Goal: Task Accomplishment & Management: Manage account settings

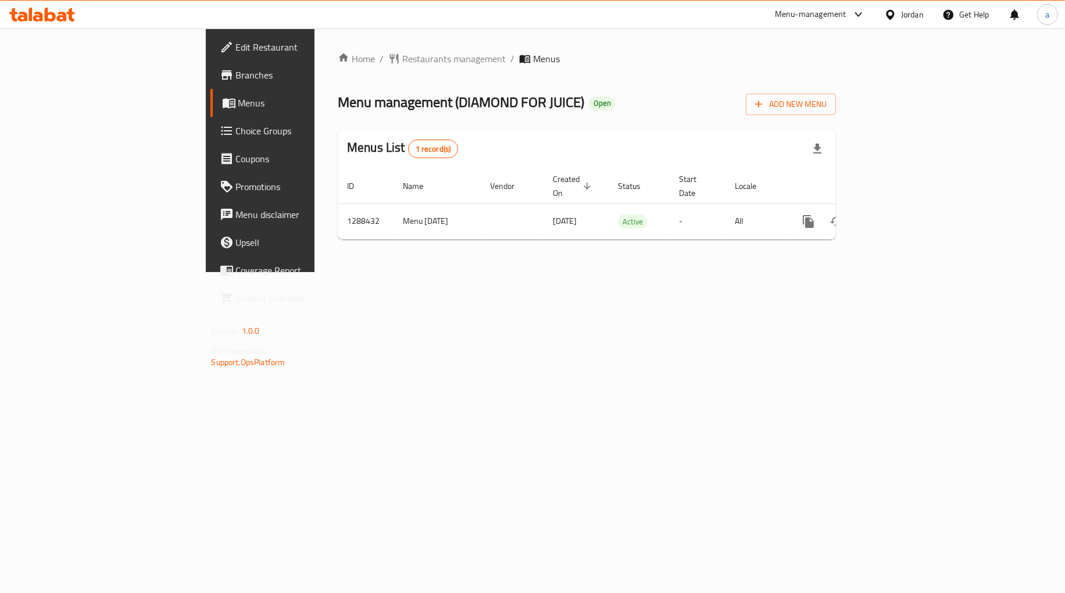
click at [236, 131] on span "Choice Groups" at bounding box center [305, 131] width 138 height 14
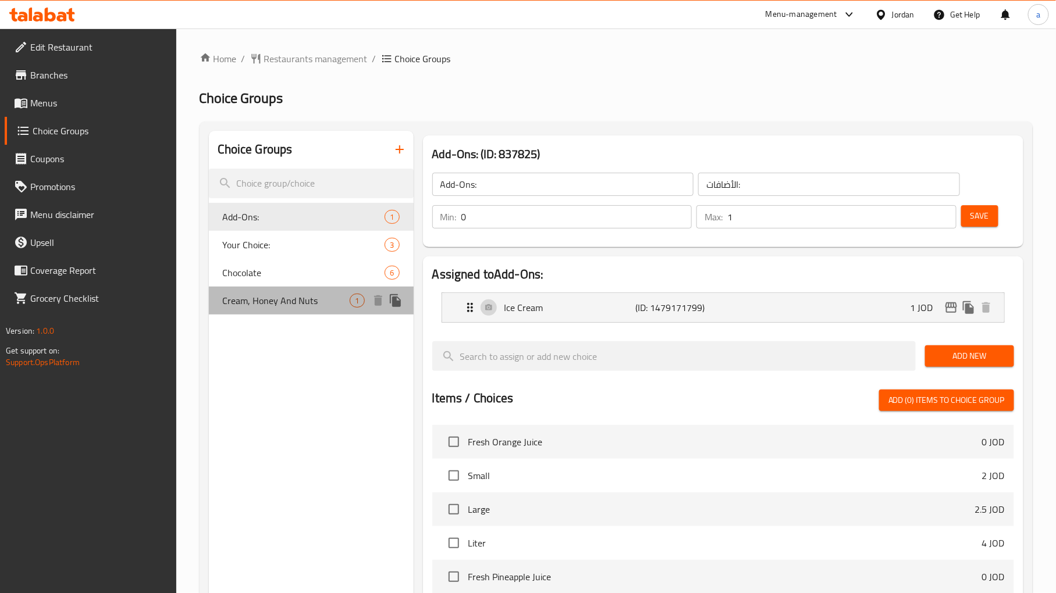
click at [281, 300] on span "Cream, Honey And Nuts" at bounding box center [286, 301] width 127 height 14
type input "Cream, Honey And Nuts"
type input "قشطة وعسل ومكسرات"
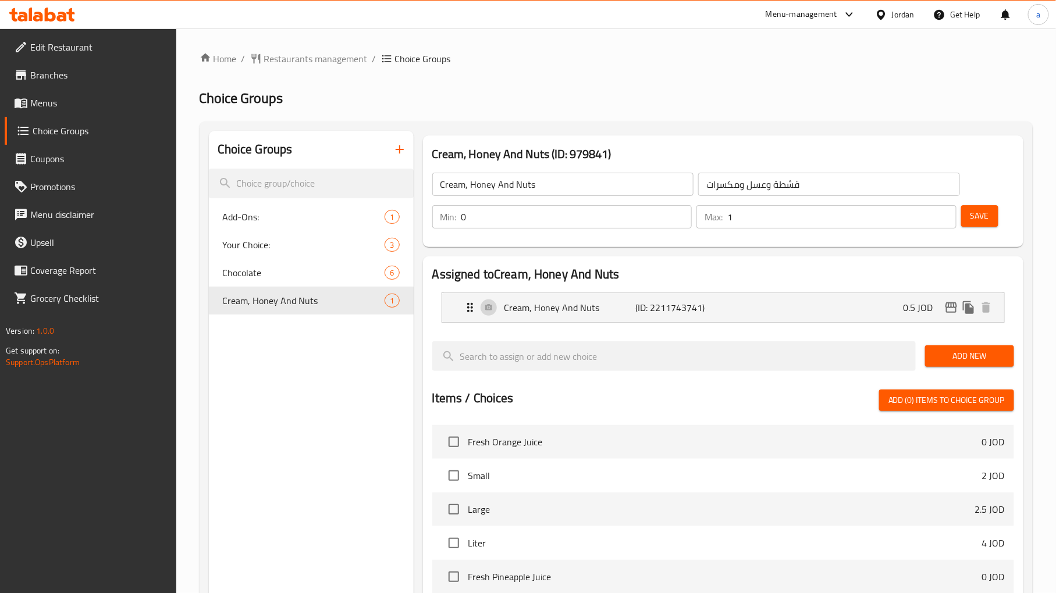
click at [712, 56] on ol "Home / Restaurants management / Choice Groups" at bounding box center [615, 59] width 833 height 14
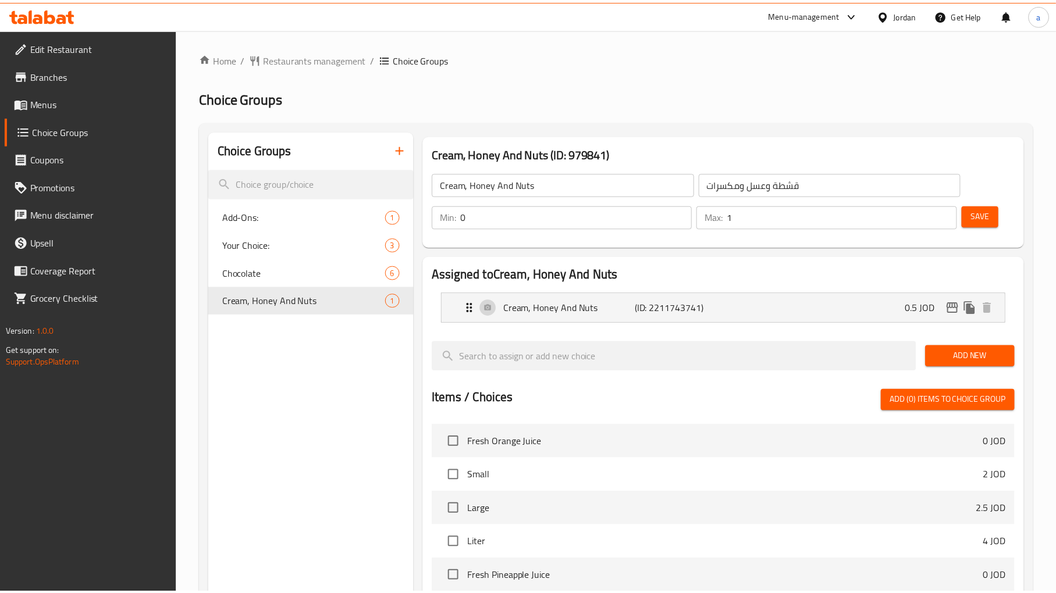
scroll to position [311, 0]
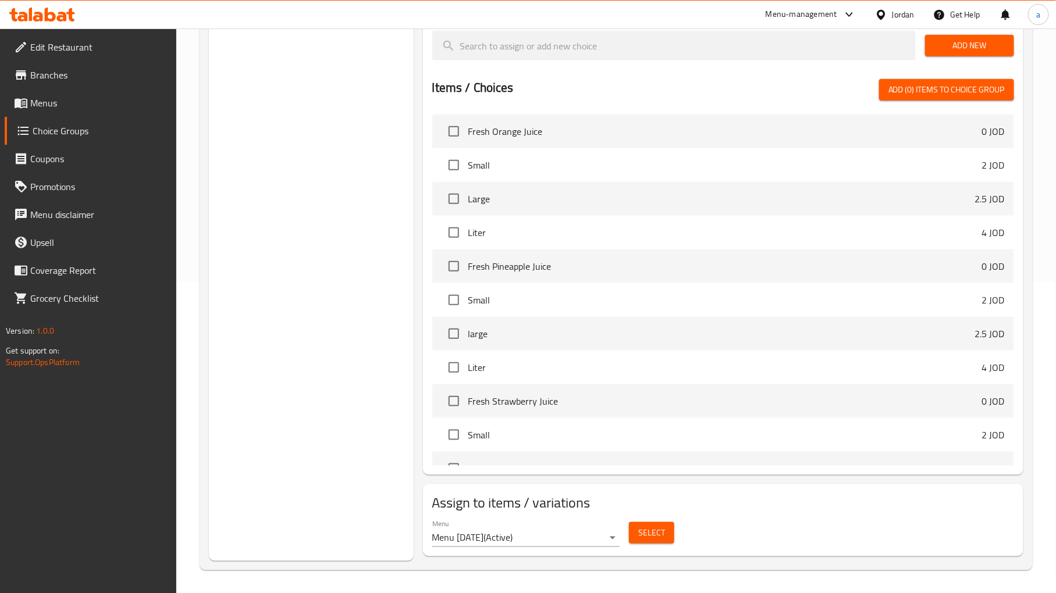
click at [294, 251] on div "Choice Groups Add-Ons: 1 Your Choice: 3 Chocolate 6 Cream, Honey And Nuts 1" at bounding box center [311, 190] width 205 height 741
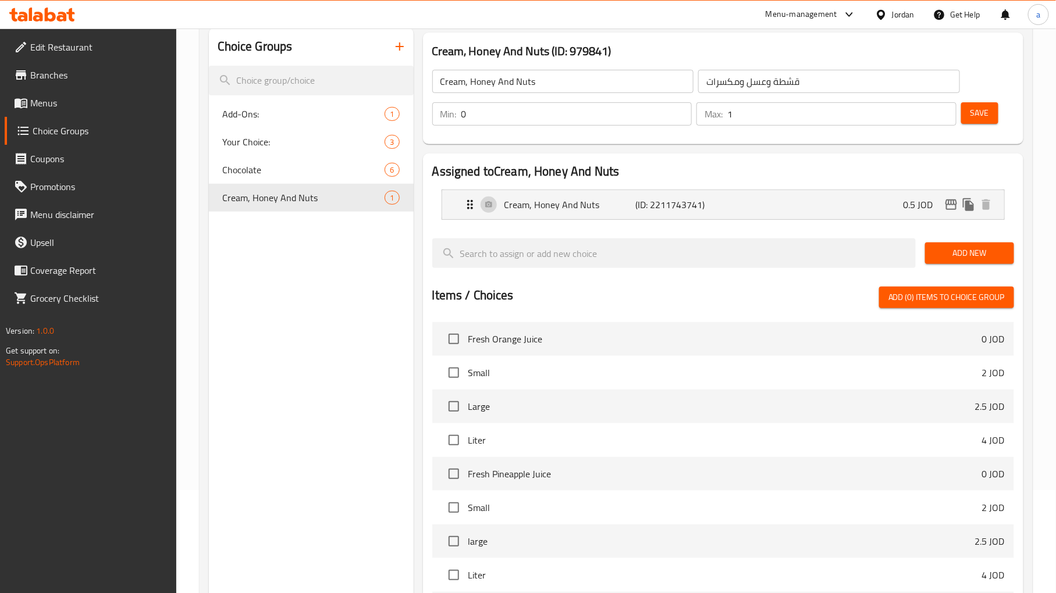
scroll to position [0, 0]
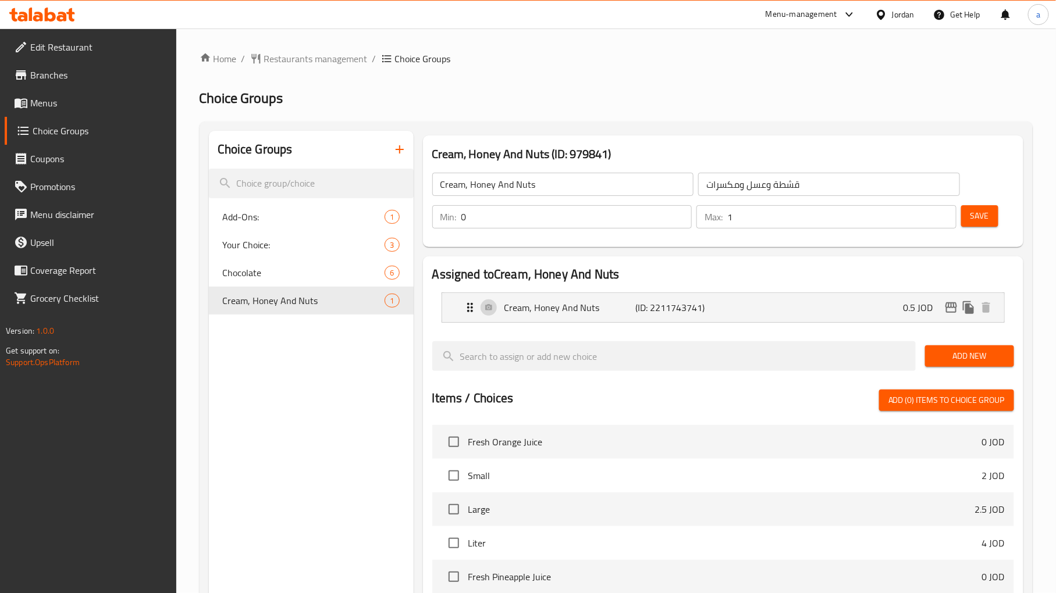
click at [311, 49] on div "Home / Restaurants management / Choice Groups Choice Groups Choice Groups Add-O…" at bounding box center [615, 466] width 879 height 876
click at [306, 58] on span "Restaurants management" at bounding box center [316, 59] width 104 height 14
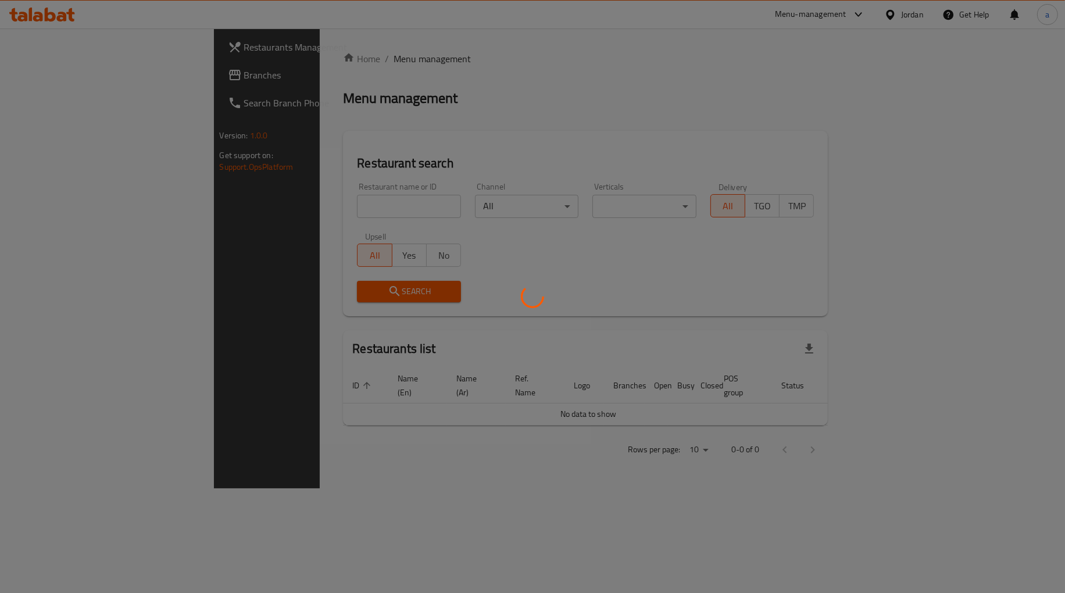
click at [91, 95] on div at bounding box center [532, 296] width 1065 height 593
click at [80, 82] on div at bounding box center [532, 296] width 1065 height 593
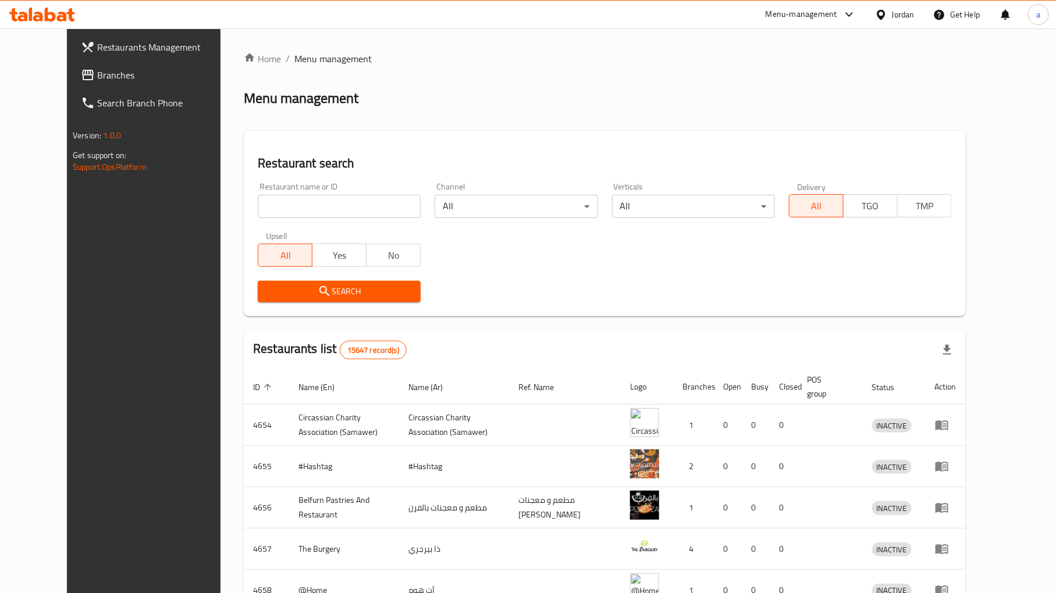
click at [72, 65] on link "Branches" at bounding box center [158, 75] width 172 height 28
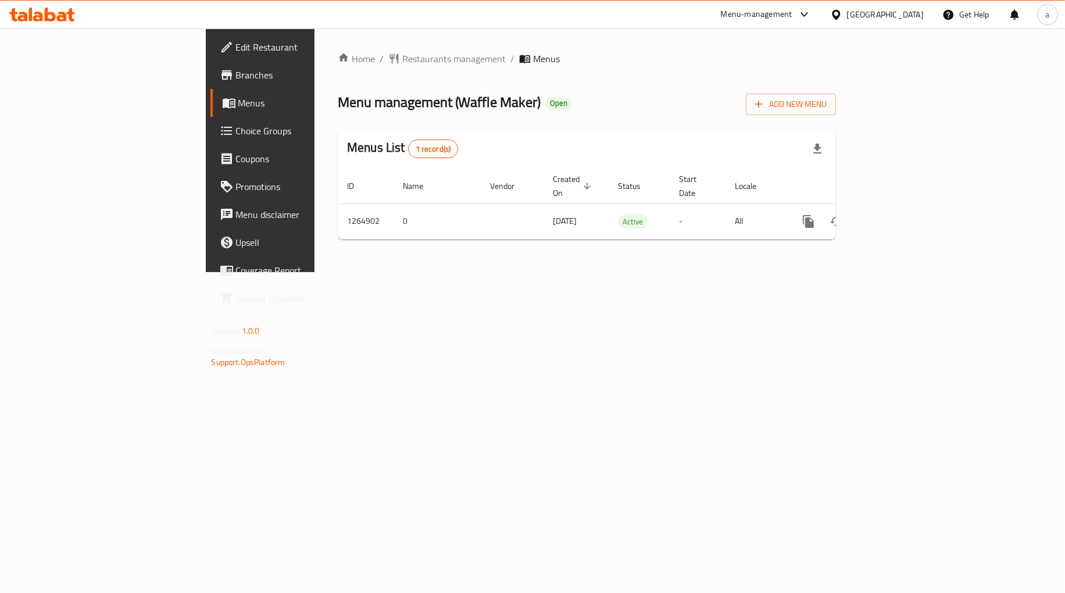
click at [236, 124] on span "Choice Groups" at bounding box center [305, 131] width 138 height 14
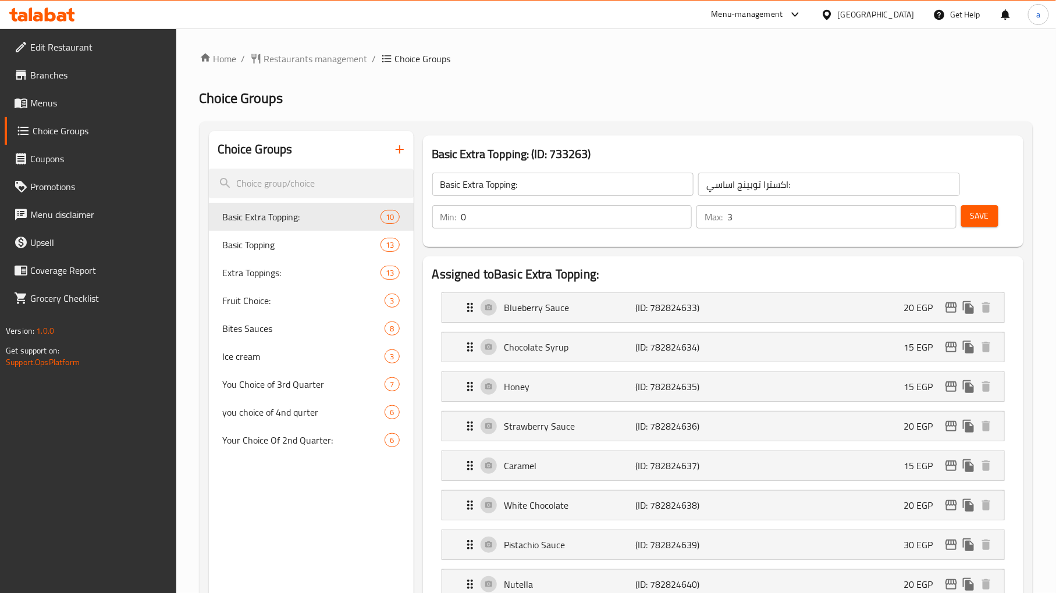
click at [671, 54] on div at bounding box center [528, 296] width 1056 height 593
drag, startPoint x: 273, startPoint y: 277, endPoint x: 399, endPoint y: 223, distance: 136.5
click at [273, 277] on span "Extra Toppings:" at bounding box center [284, 273] width 123 height 14
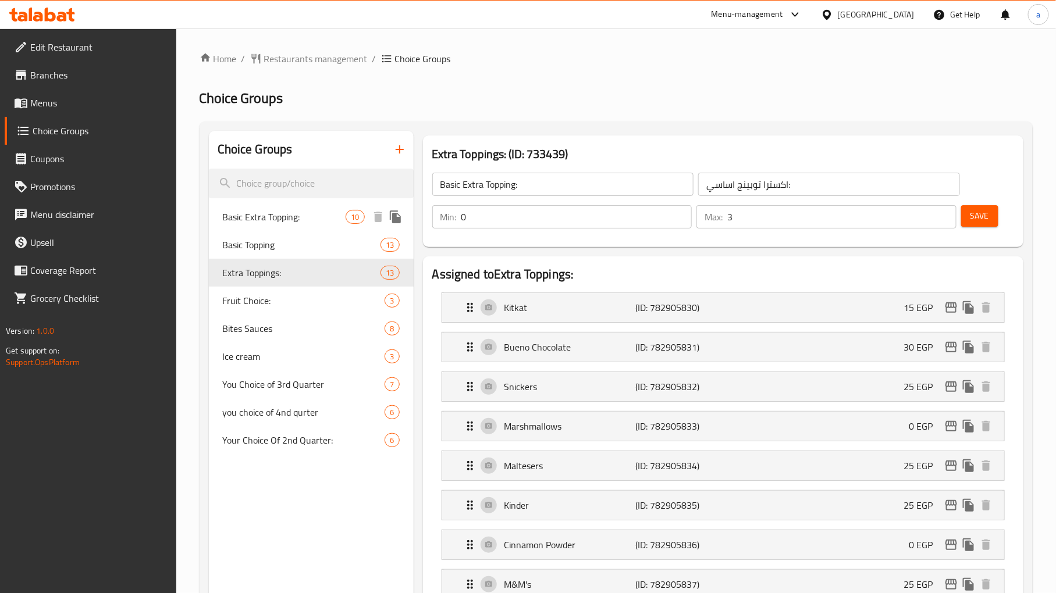
type input "Extra Toppings:"
type input "توبينج اضافي:"
type input "5"
click at [680, 63] on ol "Home / Restaurants management / Choice Groups" at bounding box center [615, 59] width 833 height 14
click at [269, 355] on span "Ice cream" at bounding box center [286, 357] width 127 height 14
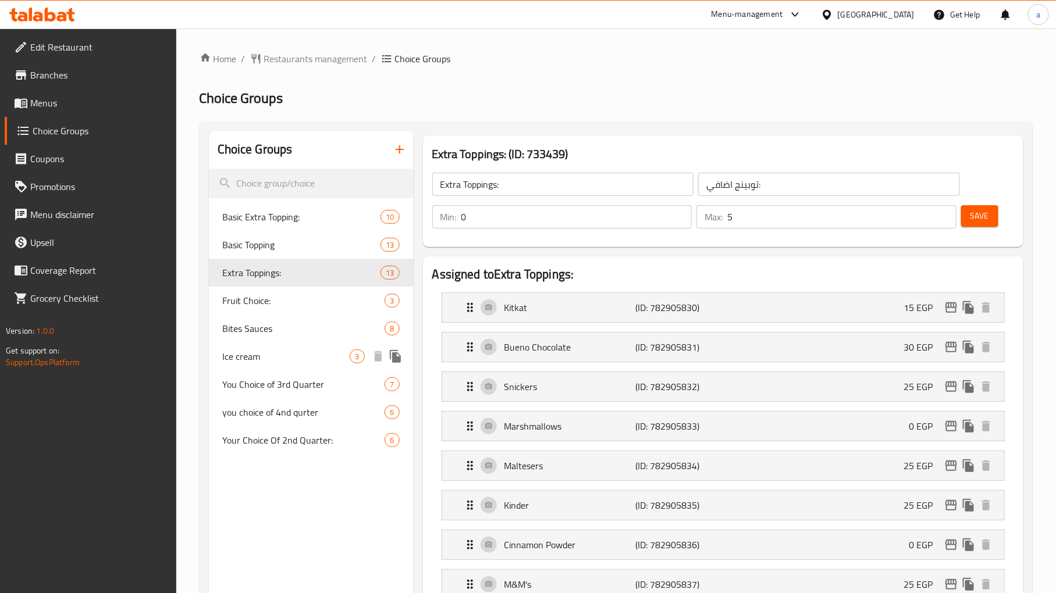
type input "Ice cream"
type input "ايس كريم"
type input "1"
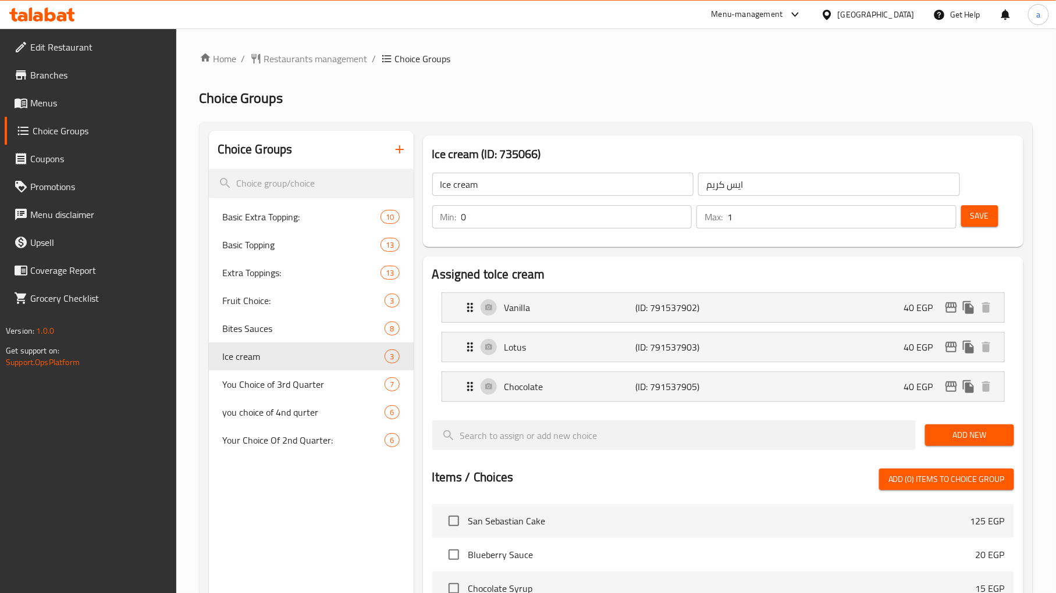
click at [707, 89] on h2 "Choice Groups" at bounding box center [615, 98] width 833 height 19
click at [288, 62] on span "Restaurants management" at bounding box center [316, 59] width 104 height 14
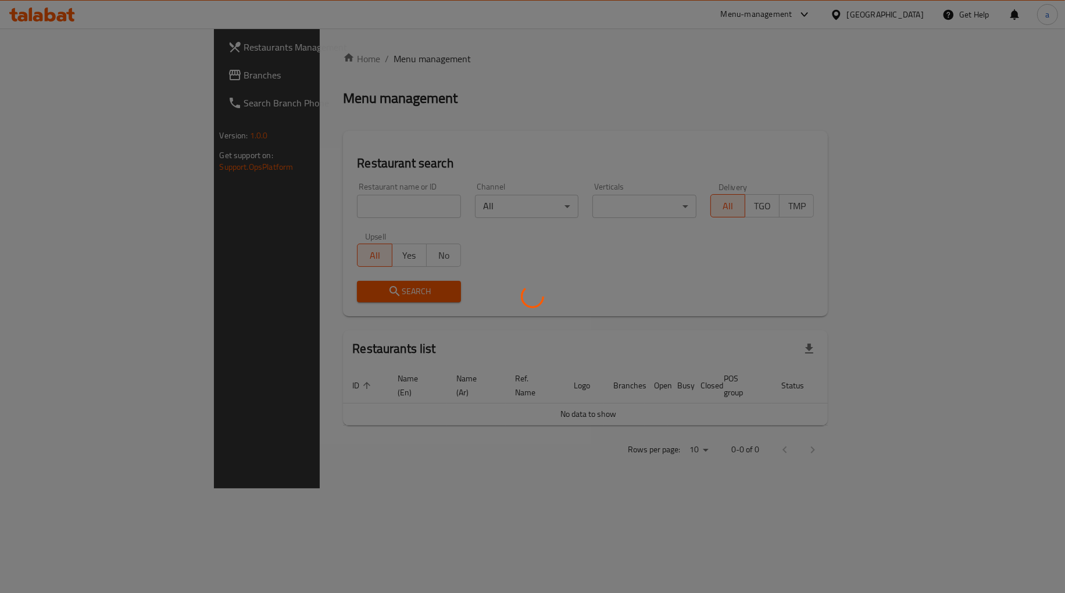
click at [85, 85] on div at bounding box center [532, 296] width 1065 height 593
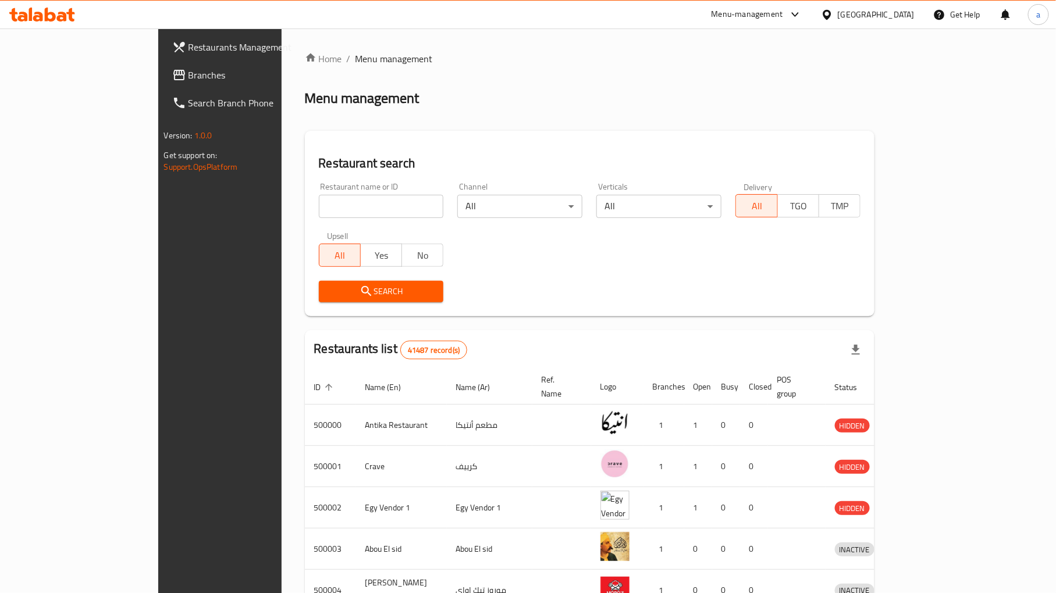
click at [188, 72] on span "Branches" at bounding box center [256, 75] width 137 height 14
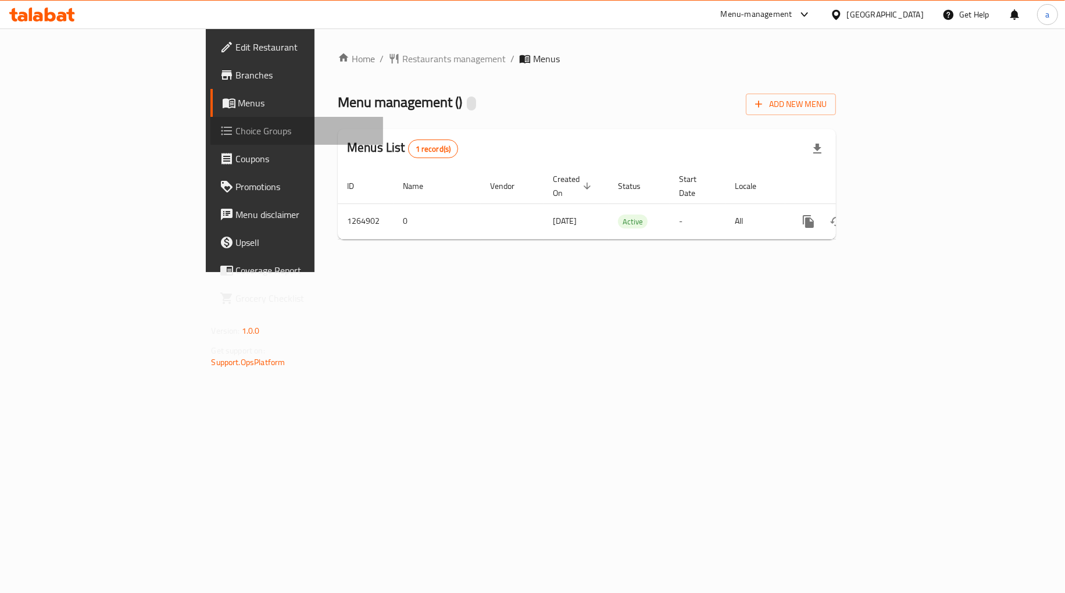
click at [236, 126] on span "Choice Groups" at bounding box center [305, 131] width 138 height 14
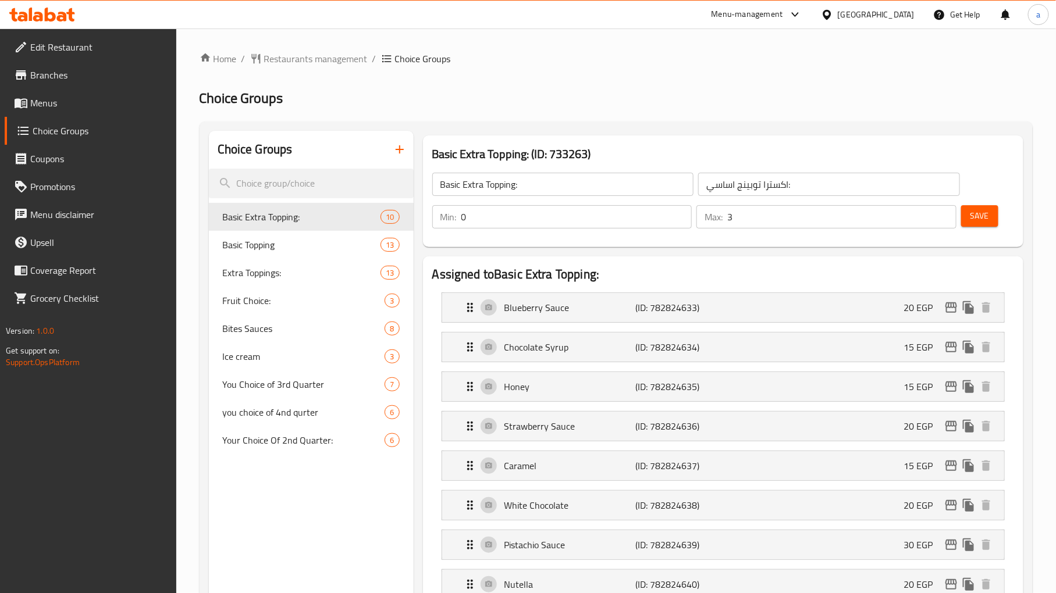
click at [259, 275] on span "Extra Toppings:" at bounding box center [284, 273] width 123 height 14
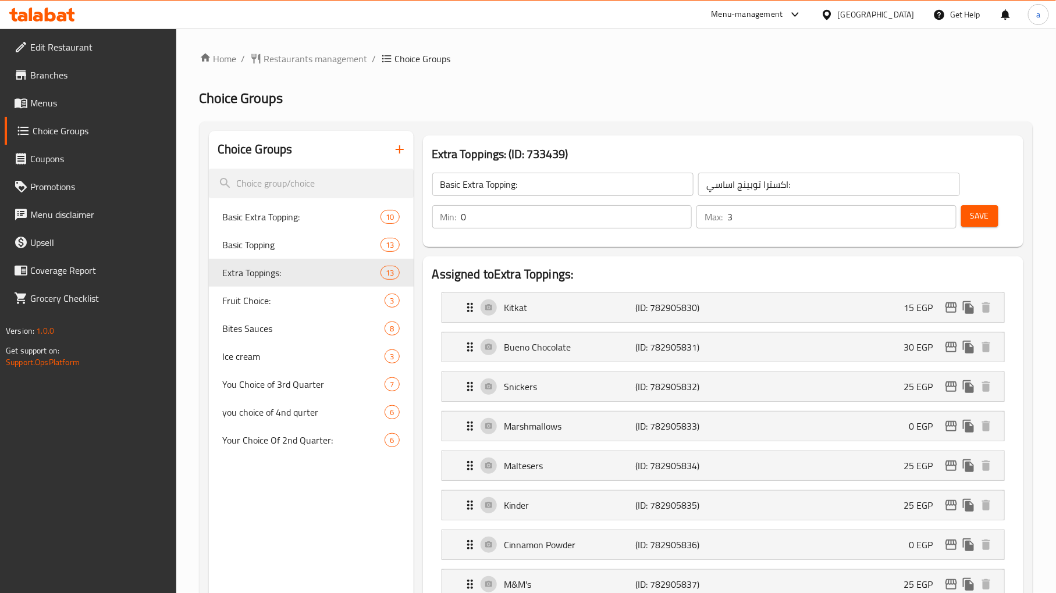
type input "Extra Toppings:"
type input "توبينج اضافي:"
type input "5"
click at [672, 65] on ol "Home / Restaurants management / Choice Groups" at bounding box center [615, 59] width 833 height 14
click at [226, 304] on span "Fruit Choice:" at bounding box center [286, 301] width 127 height 14
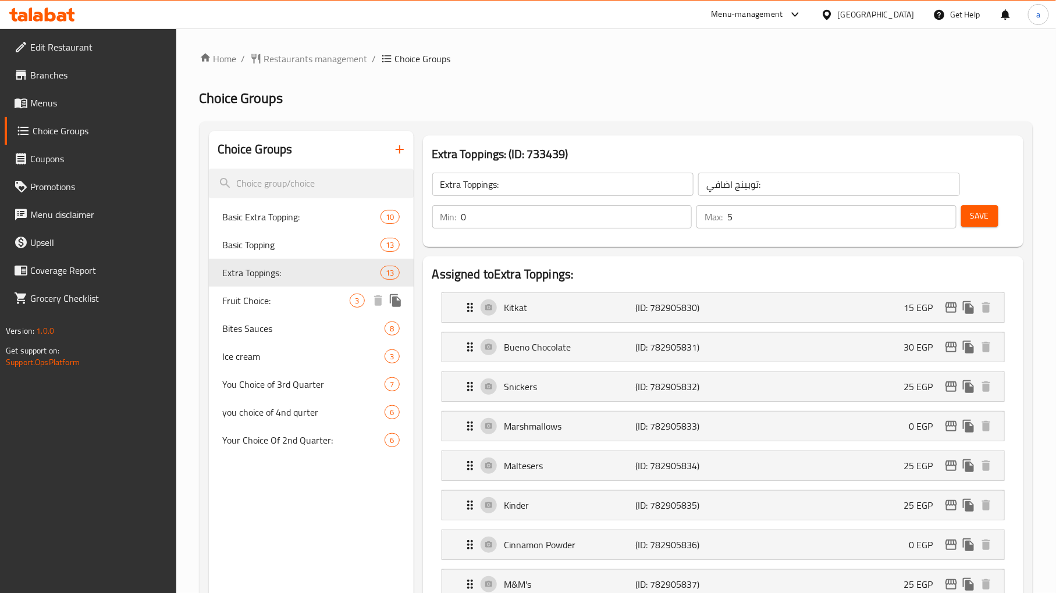
type input "Fruit Choice:"
type input "اختيار فاكهه:"
type input "3"
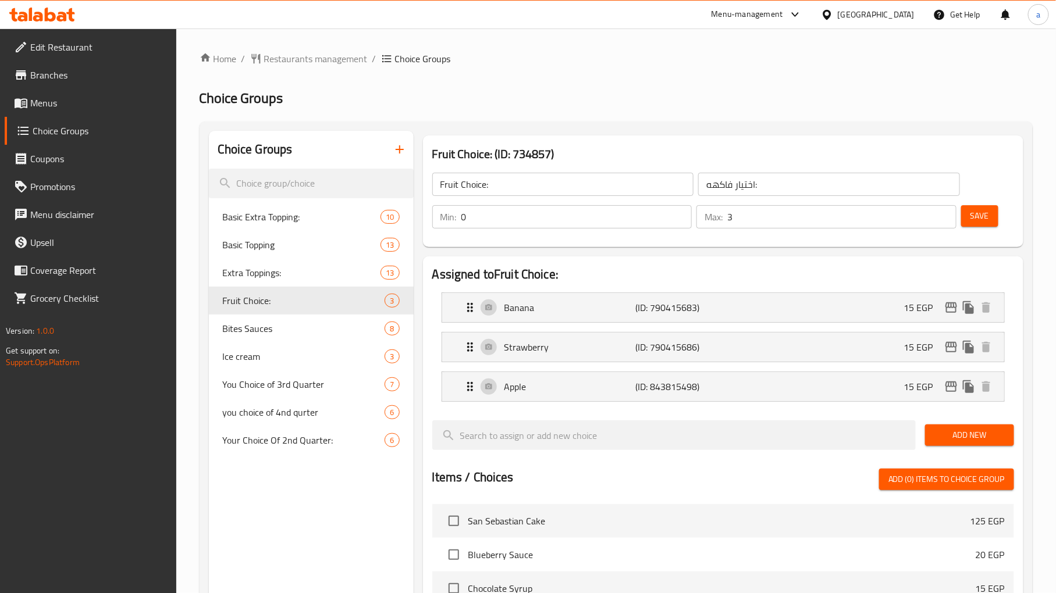
click at [647, 62] on ol "Home / Restaurants management / Choice Groups" at bounding box center [615, 59] width 833 height 14
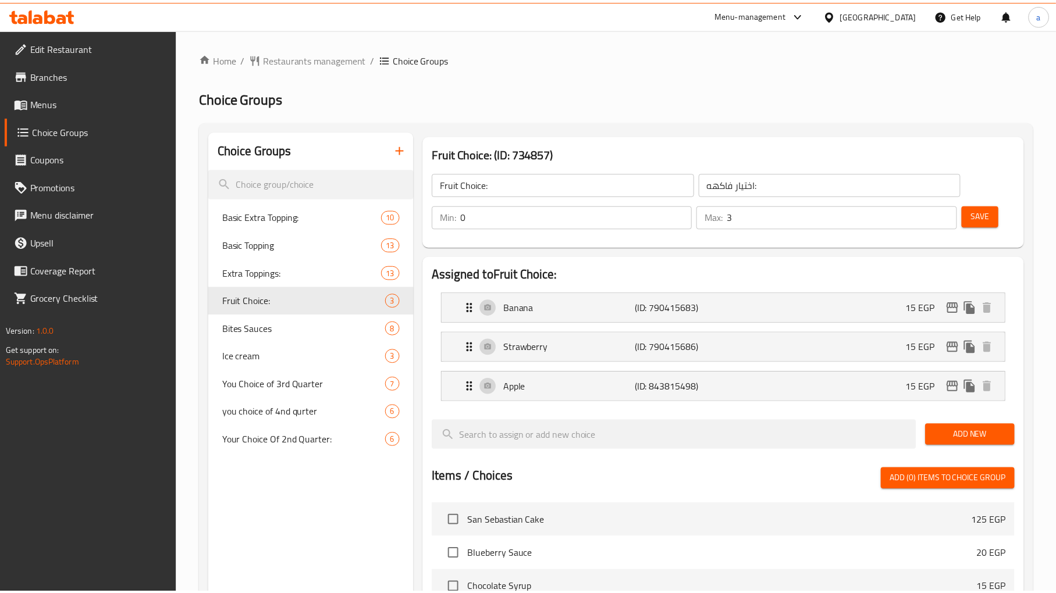
scroll to position [390, 0]
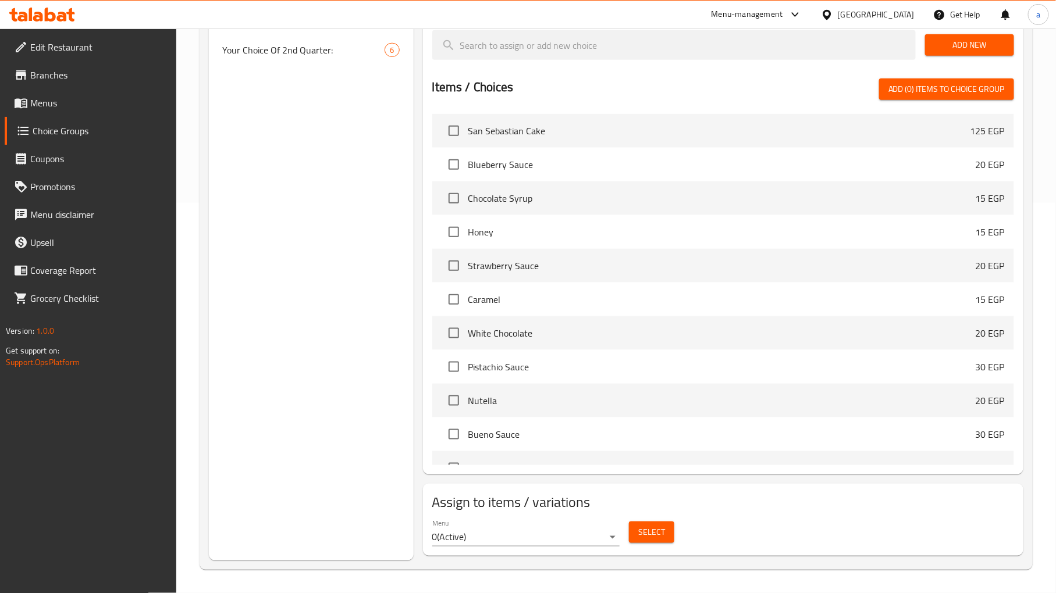
click at [345, 291] on div "Choice Groups Basic Extra Topping: 10 Basic Topping 13 Extra Toppings: 13 Fruit…" at bounding box center [311, 151] width 205 height 820
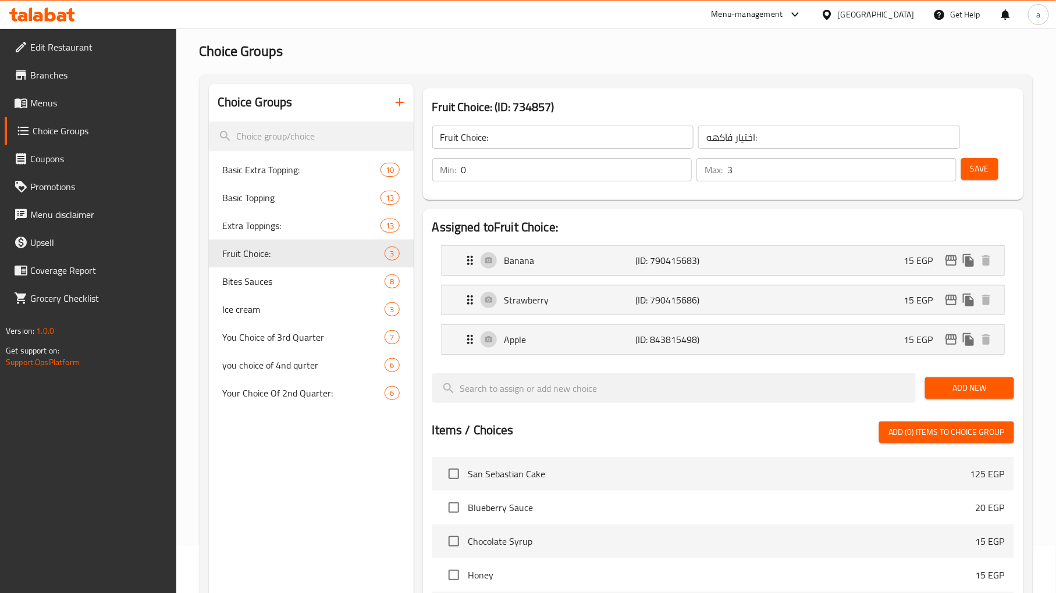
scroll to position [2, 0]
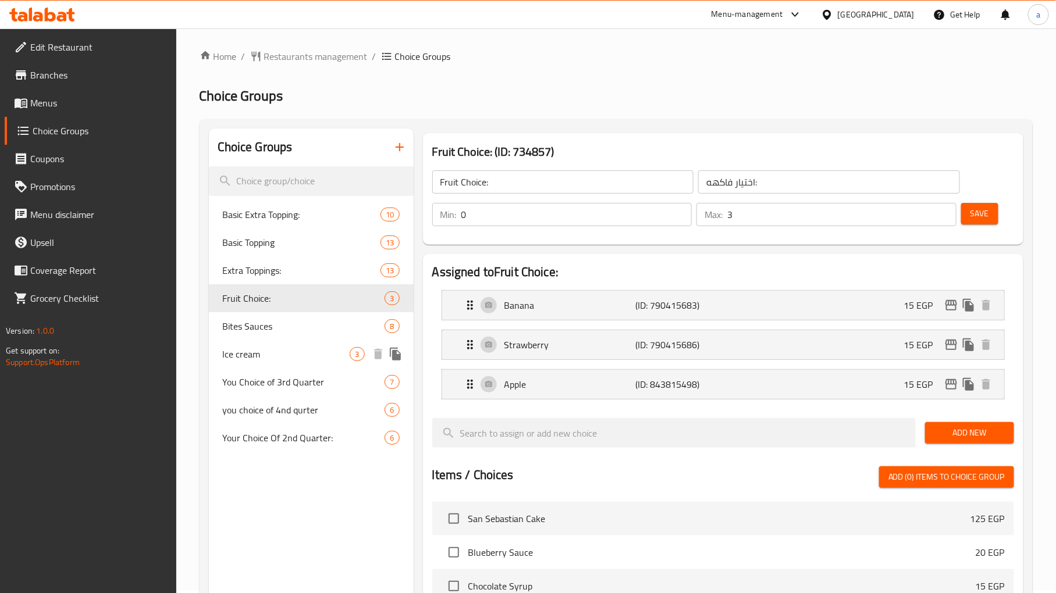
click at [292, 357] on span "Ice cream" at bounding box center [286, 354] width 127 height 14
type input "Ice cream"
type input "ايس كريم"
type input "1"
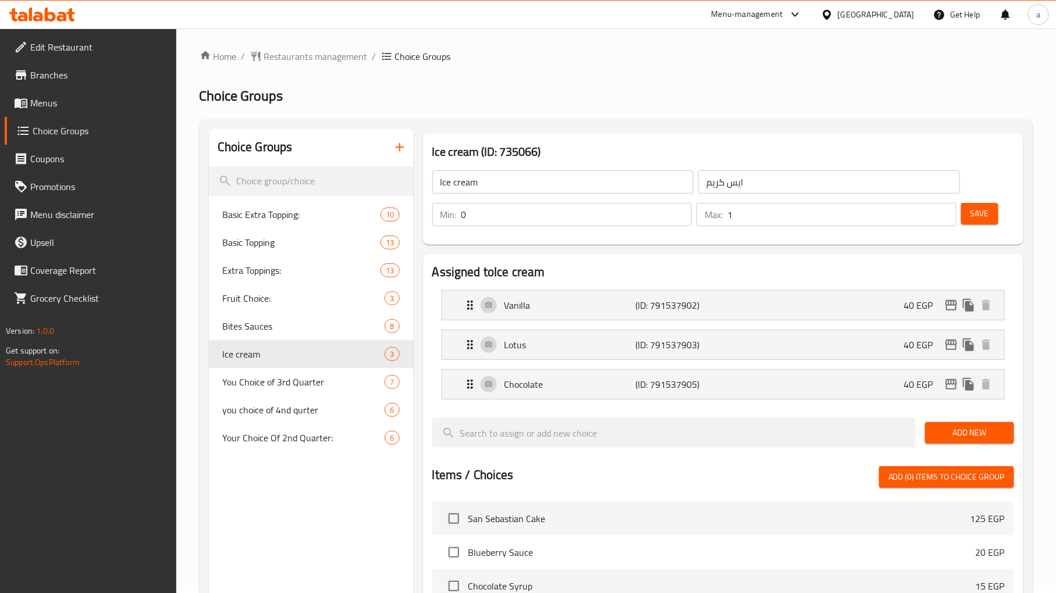
click at [661, 48] on div "Home / Restaurants management / Choice Groups Choice Groups Choice Groups Basic…" at bounding box center [615, 503] width 879 height 955
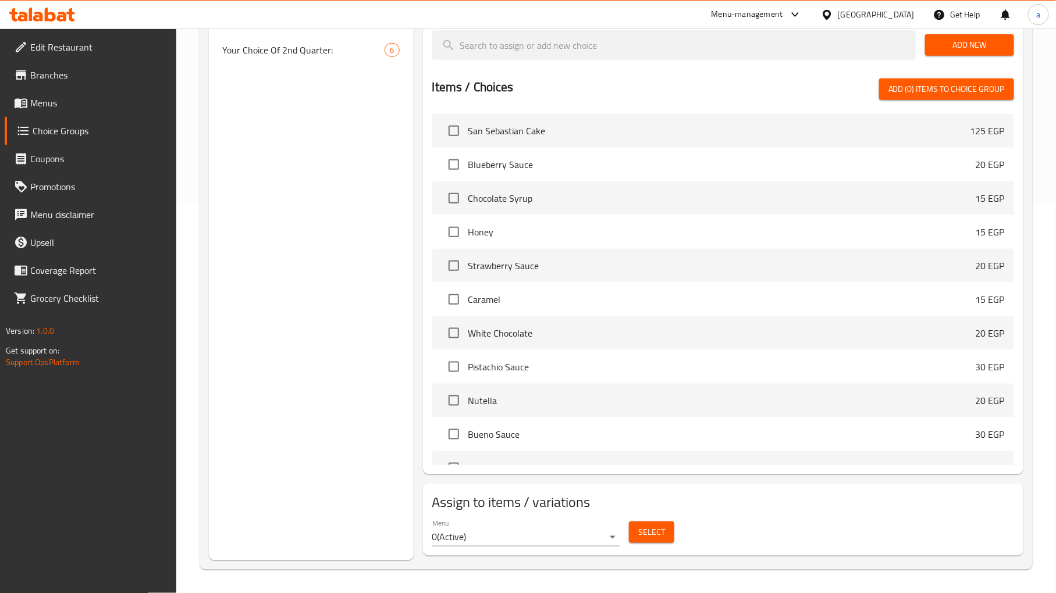
scroll to position [0, 0]
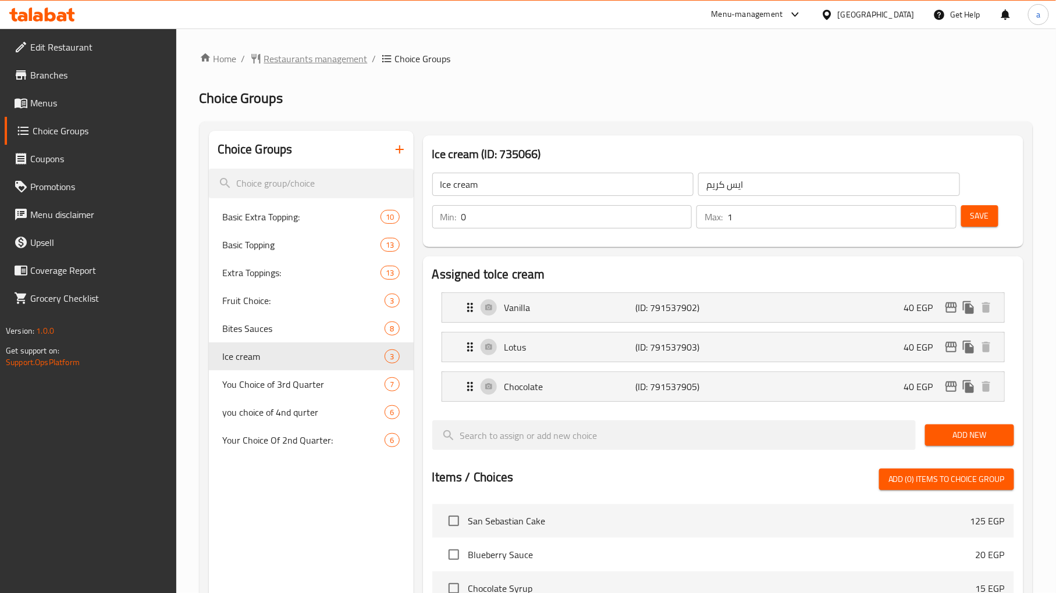
drag, startPoint x: 319, startPoint y: 67, endPoint x: 309, endPoint y: 54, distance: 16.2
click at [319, 65] on div "Home / Restaurants management / Choice Groups Choice Groups Choice Groups Basic…" at bounding box center [615, 506] width 833 height 908
click at [309, 54] on span "Restaurants management" at bounding box center [316, 59] width 104 height 14
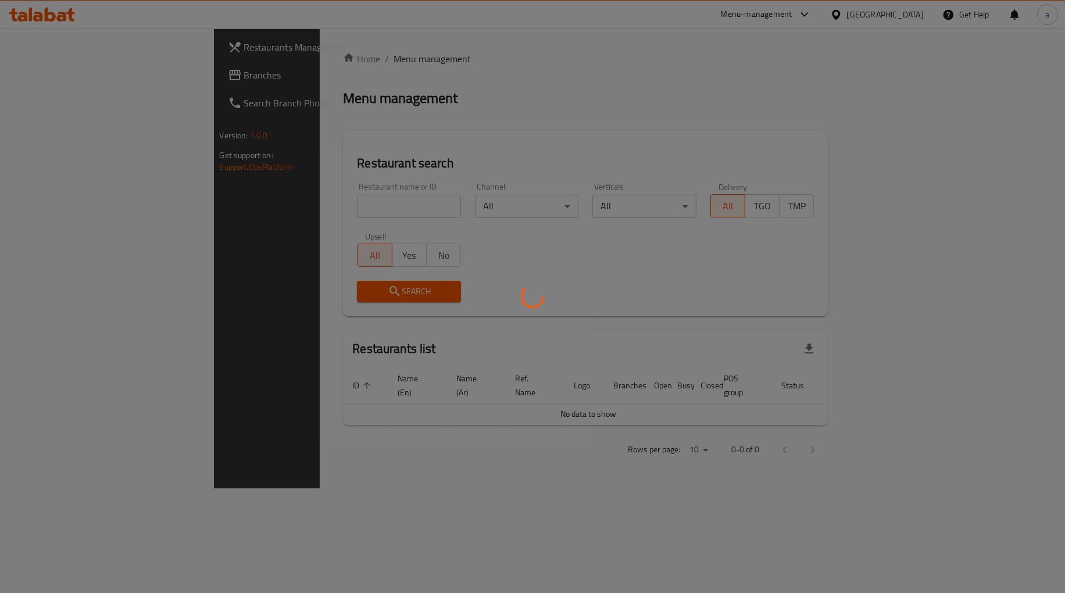
click at [64, 79] on div at bounding box center [532, 296] width 1065 height 593
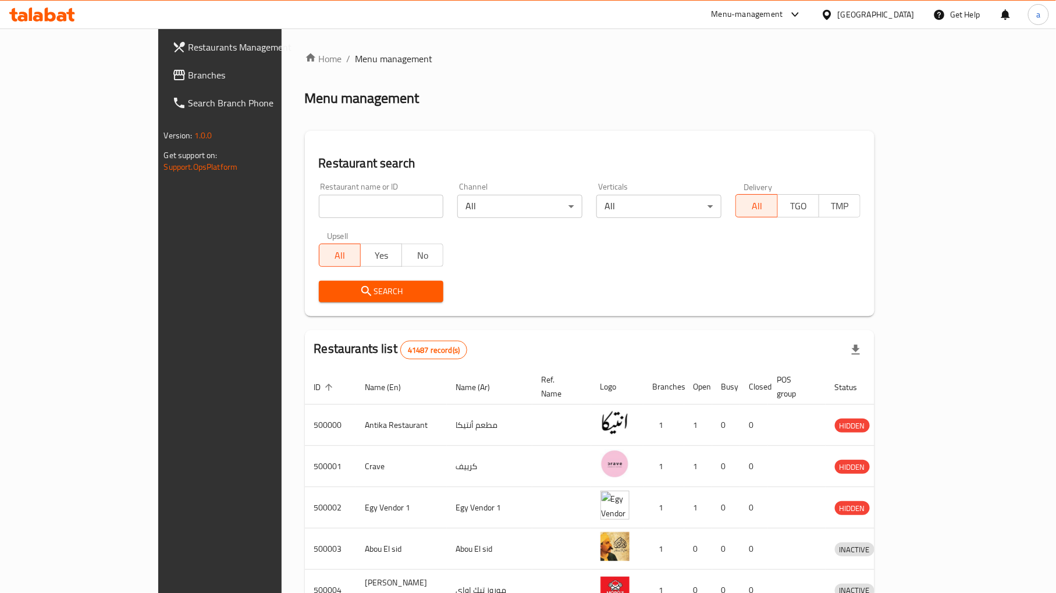
click at [158, 79] on div "Restaurants Management Branches Search Branch Phone Version: 1.0.0 Get support …" at bounding box center [528, 454] width 740 height 852
drag, startPoint x: 64, startPoint y: 79, endPoint x: 66, endPoint y: 91, distance: 11.8
click at [188, 79] on span "Branches" at bounding box center [256, 75] width 137 height 14
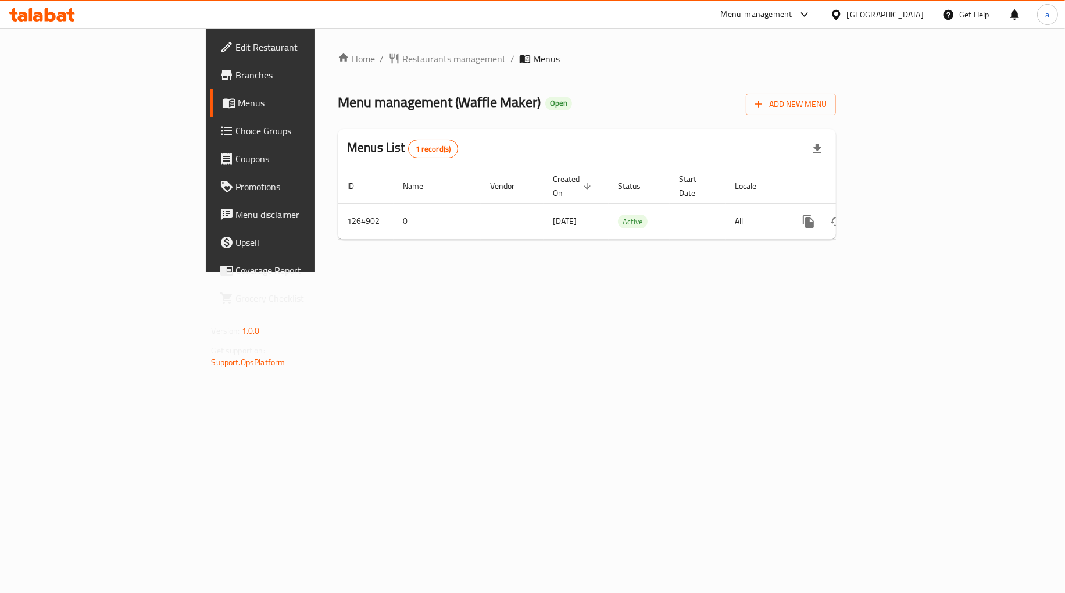
click at [236, 136] on span "Choice Groups" at bounding box center [305, 131] width 138 height 14
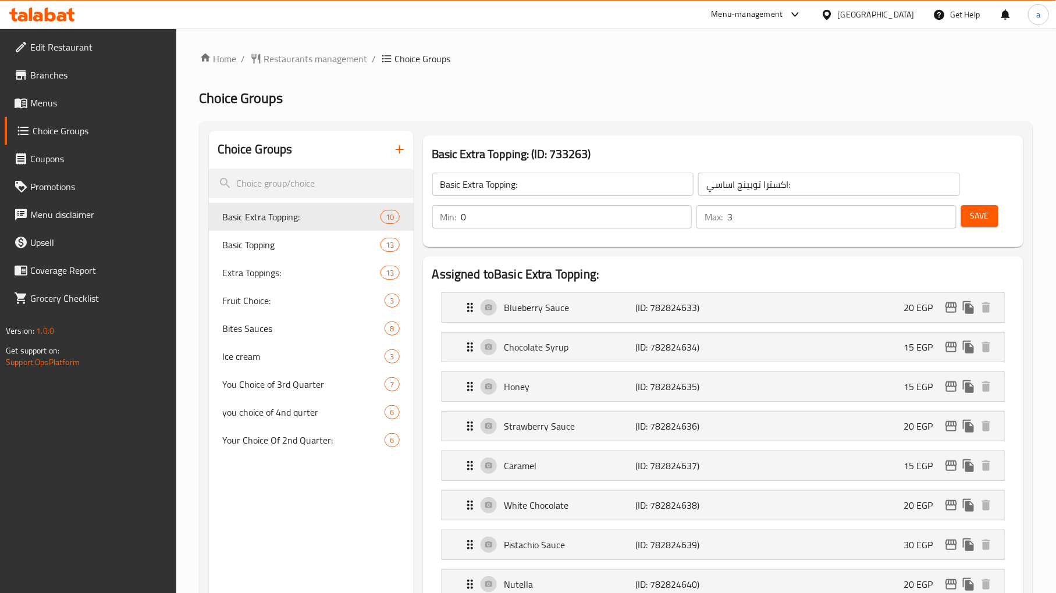
click at [266, 304] on span "Fruit Choice:" at bounding box center [286, 301] width 127 height 14
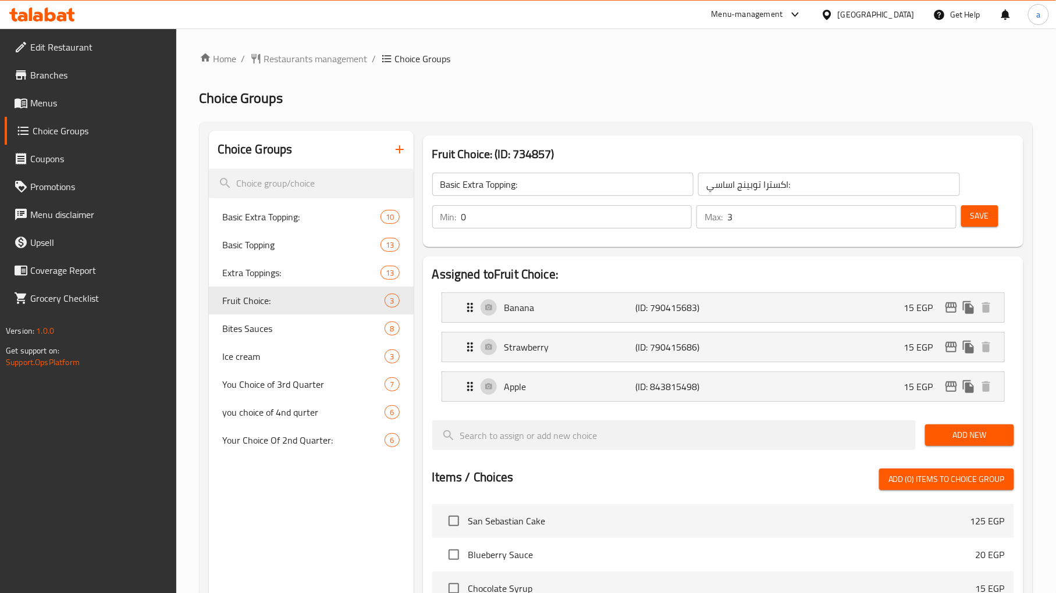
type input "Fruit Choice:"
type input "اختيار فاكهه:"
click at [638, 105] on h2 "Choice Groups" at bounding box center [615, 98] width 833 height 19
click at [253, 363] on span "Ice cream" at bounding box center [286, 357] width 127 height 14
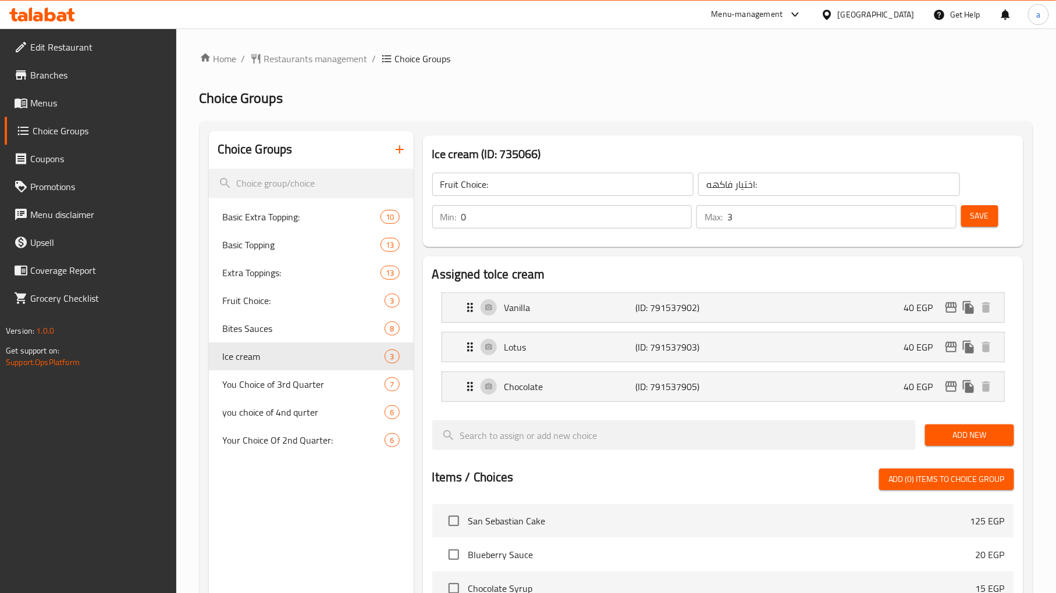
type input "Ice cream"
type input "ايس كريم"
type input "1"
click at [690, 79] on div "Home / Restaurants management / Choice Groups Choice Groups Choice Groups Basic…" at bounding box center [615, 506] width 833 height 908
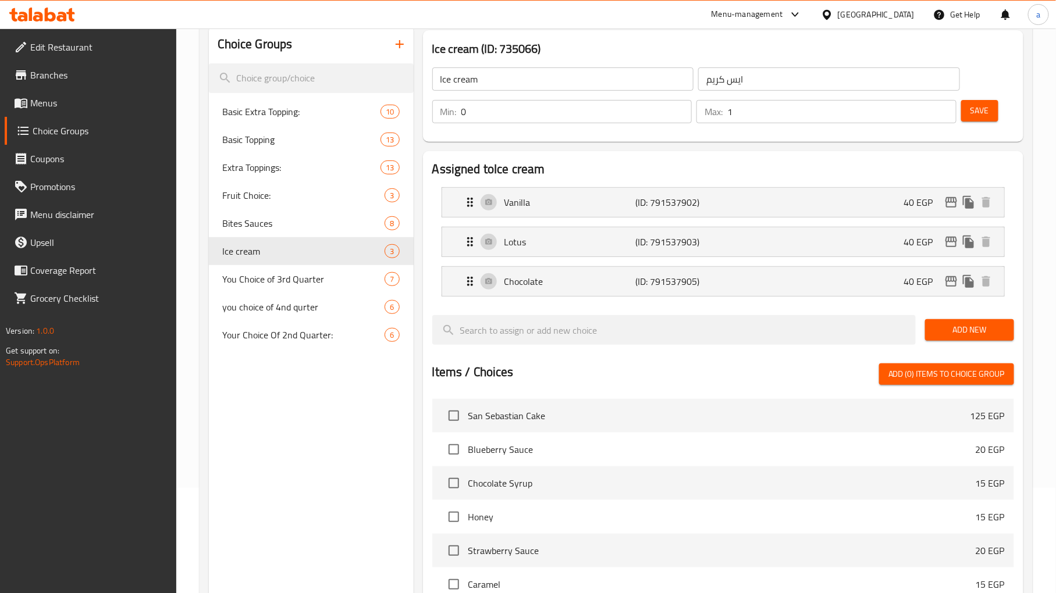
scroll to position [2, 0]
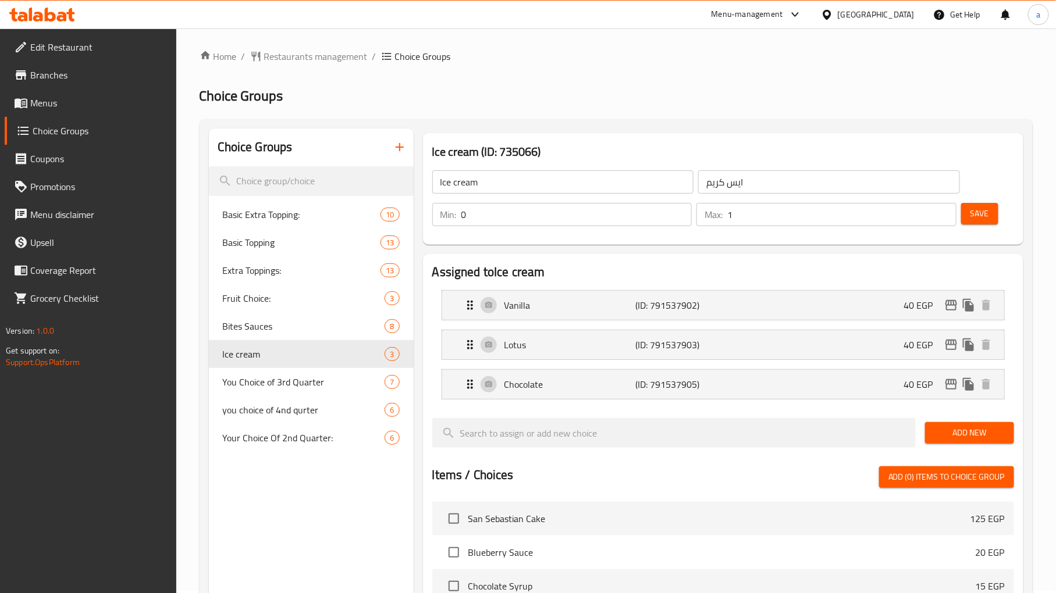
click at [628, 83] on div "Home / Restaurants management / Choice Groups Choice Groups Choice Groups Basic…" at bounding box center [615, 503] width 833 height 908
click at [285, 208] on span "Basic Extra Topping:" at bounding box center [284, 215] width 123 height 14
type input "Basic Extra Topping:"
type input "اكسترا توبينج اساسي:"
type input "3"
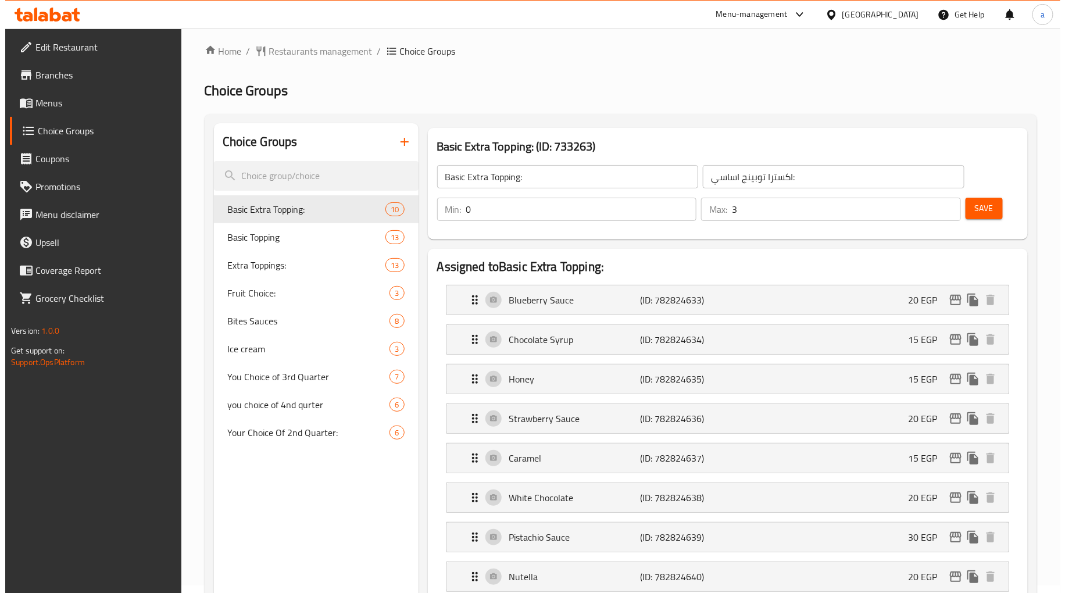
scroll to position [0, 0]
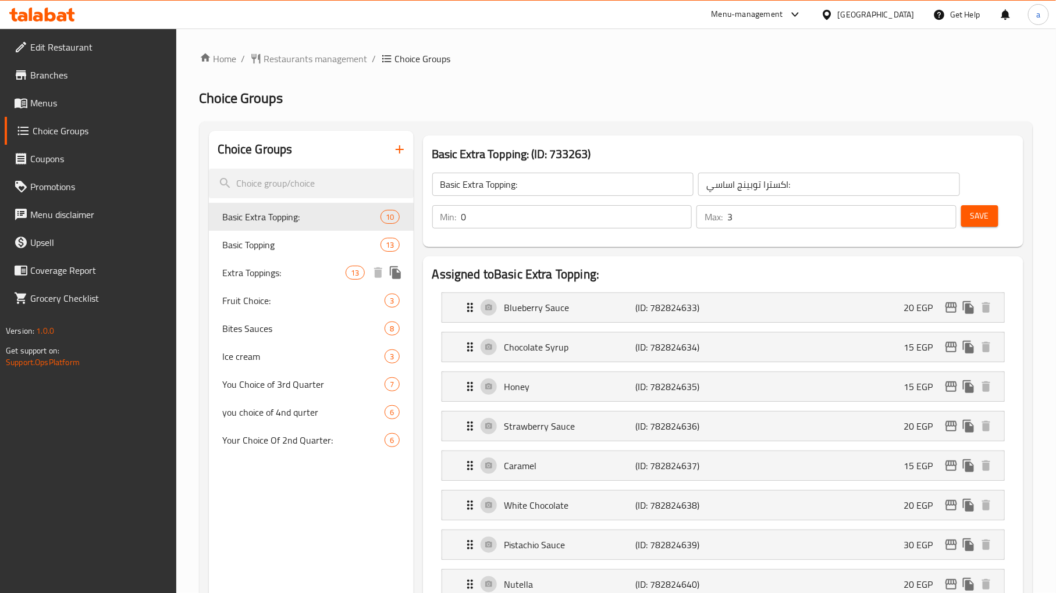
drag, startPoint x: 262, startPoint y: 276, endPoint x: 622, endPoint y: 72, distance: 414.3
click at [262, 276] on span "Extra Toppings:" at bounding box center [284, 273] width 123 height 14
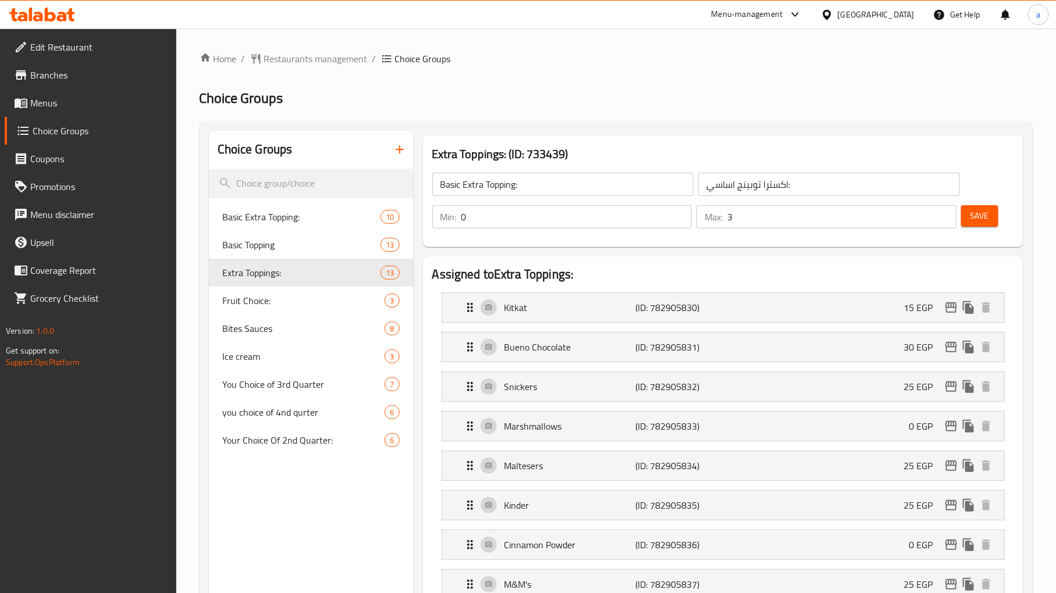
type input "Extra Toppings:"
type input "توبينج اضافي:"
type input "5"
click at [661, 59] on ol "Home / Restaurants management / Choice Groups" at bounding box center [615, 59] width 833 height 14
drag, startPoint x: 262, startPoint y: 303, endPoint x: 646, endPoint y: 39, distance: 465.9
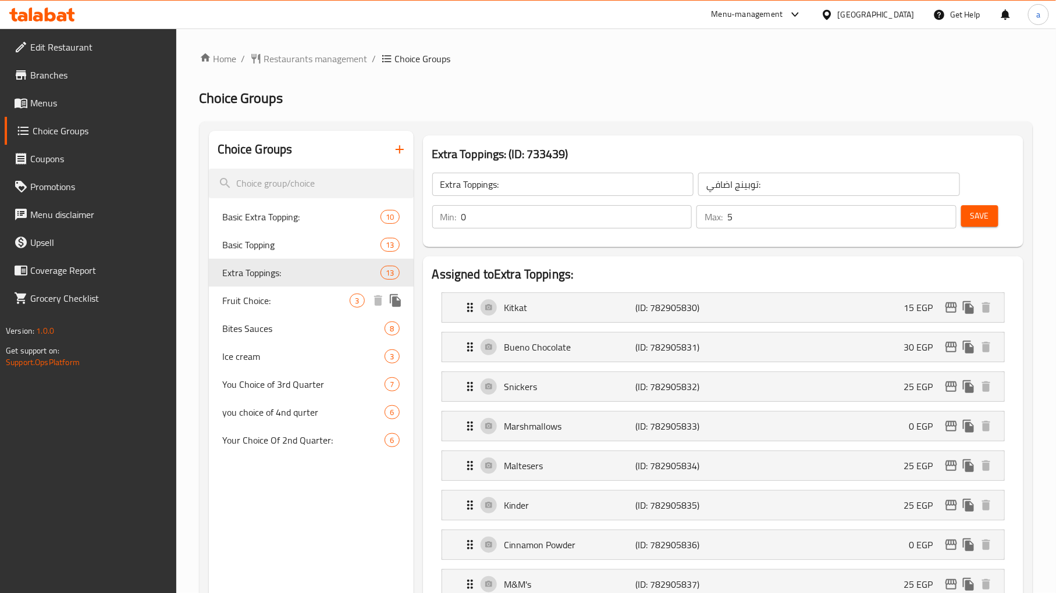
click at [262, 303] on span "Fruit Choice:" at bounding box center [286, 301] width 127 height 14
type input "Fruit Choice:"
type input "اختيار فاكهه:"
type input "3"
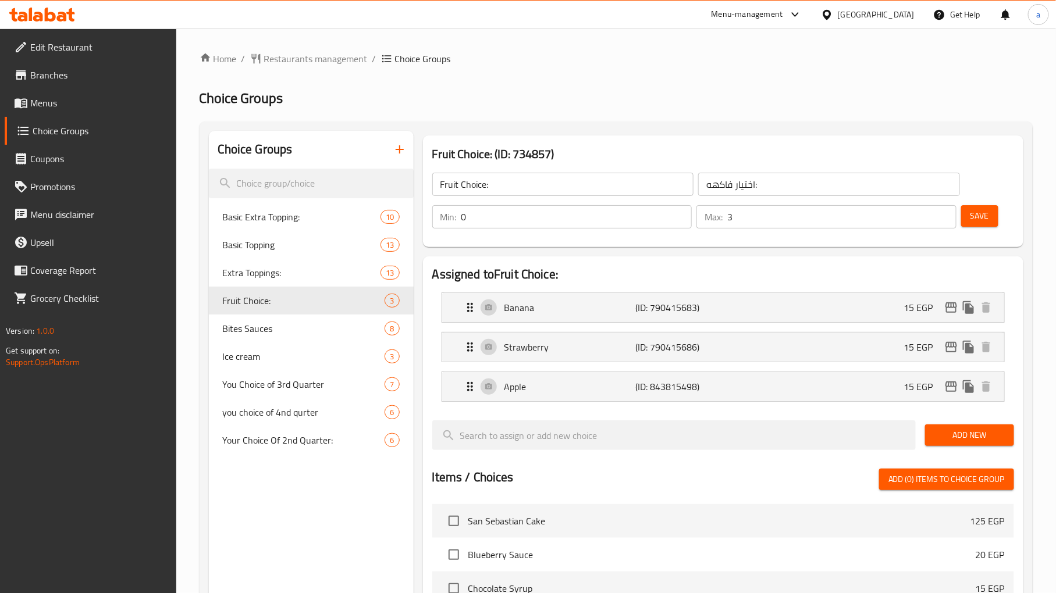
click at [556, 79] on div "Home / Restaurants management / Choice Groups Choice Groups Choice Groups Basic…" at bounding box center [615, 506] width 833 height 908
drag, startPoint x: 256, startPoint y: 361, endPoint x: 614, endPoint y: 102, distance: 441.0
click at [256, 361] on span "Ice cream" at bounding box center [286, 357] width 127 height 14
type input "Ice cream"
type input "ايس كريم"
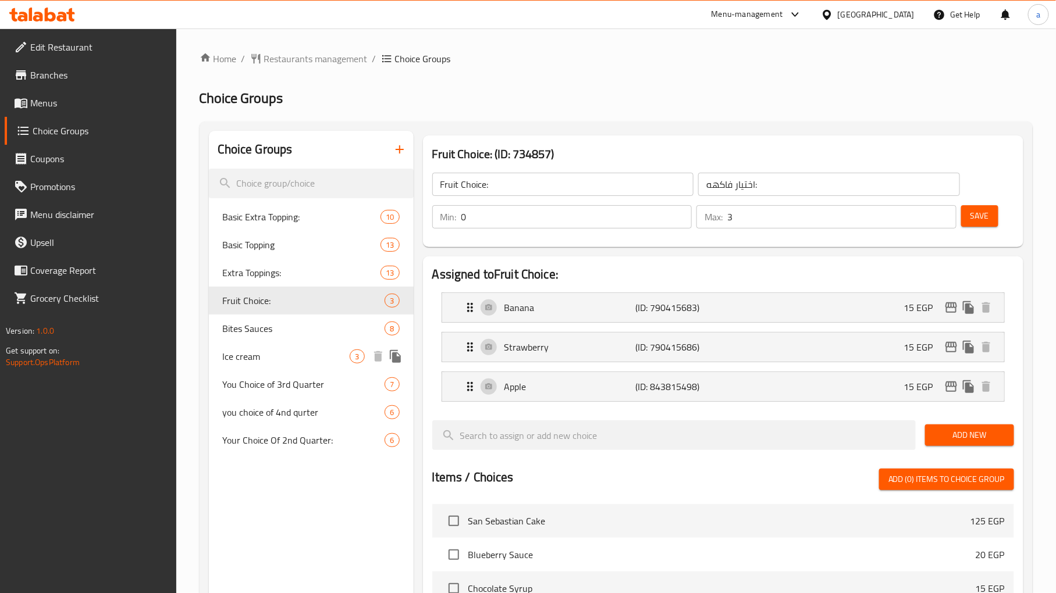
type input "1"
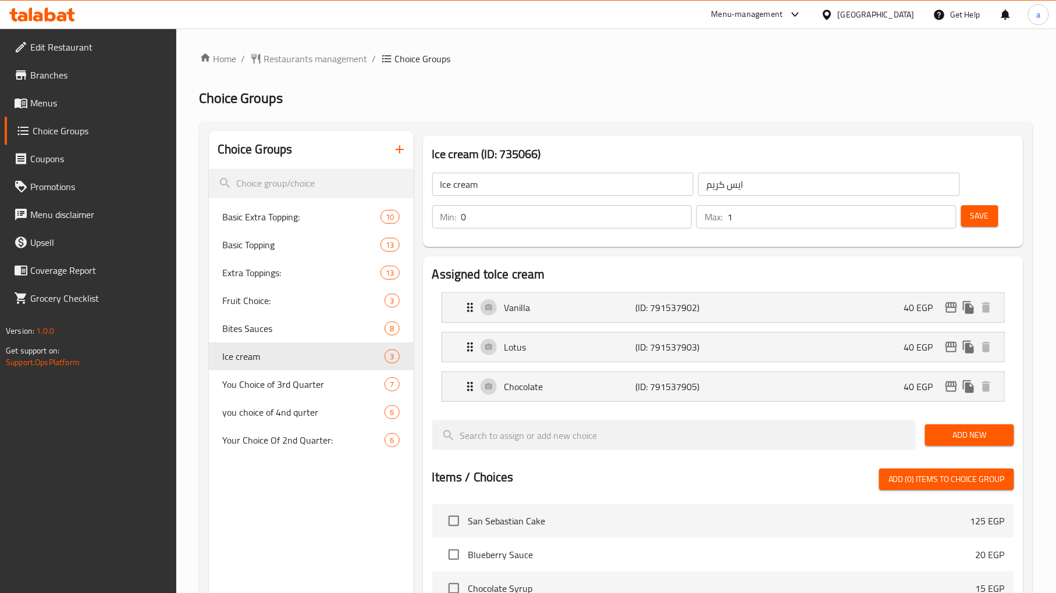
click at [639, 59] on ol "Home / Restaurants management / Choice Groups" at bounding box center [615, 59] width 833 height 14
